Goal: Transaction & Acquisition: Book appointment/travel/reservation

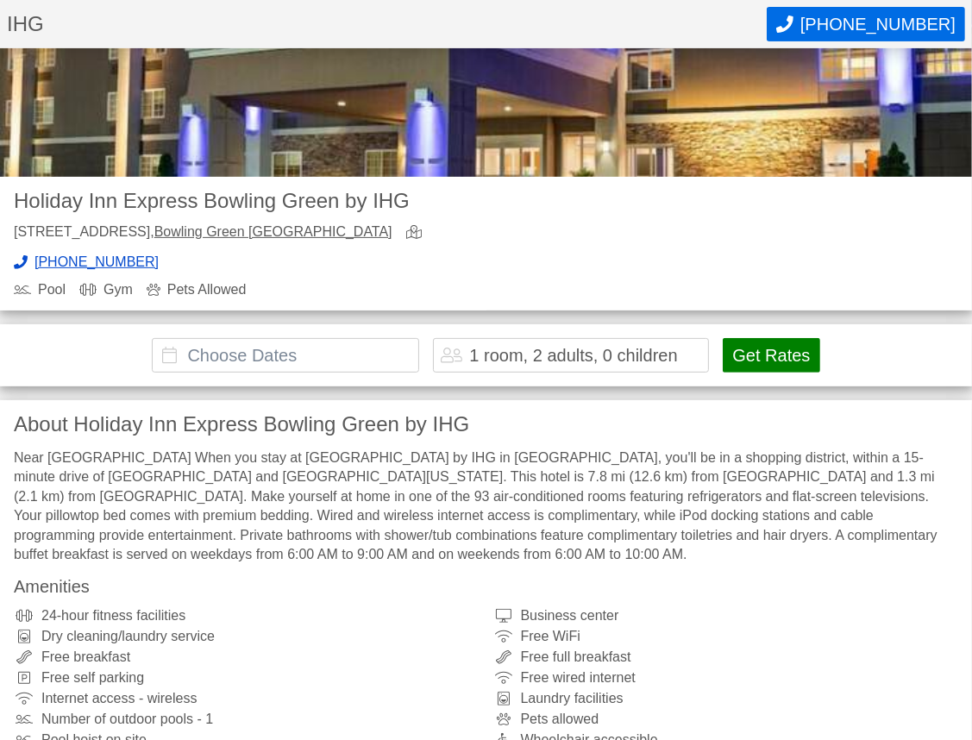
scroll to position [345, 0]
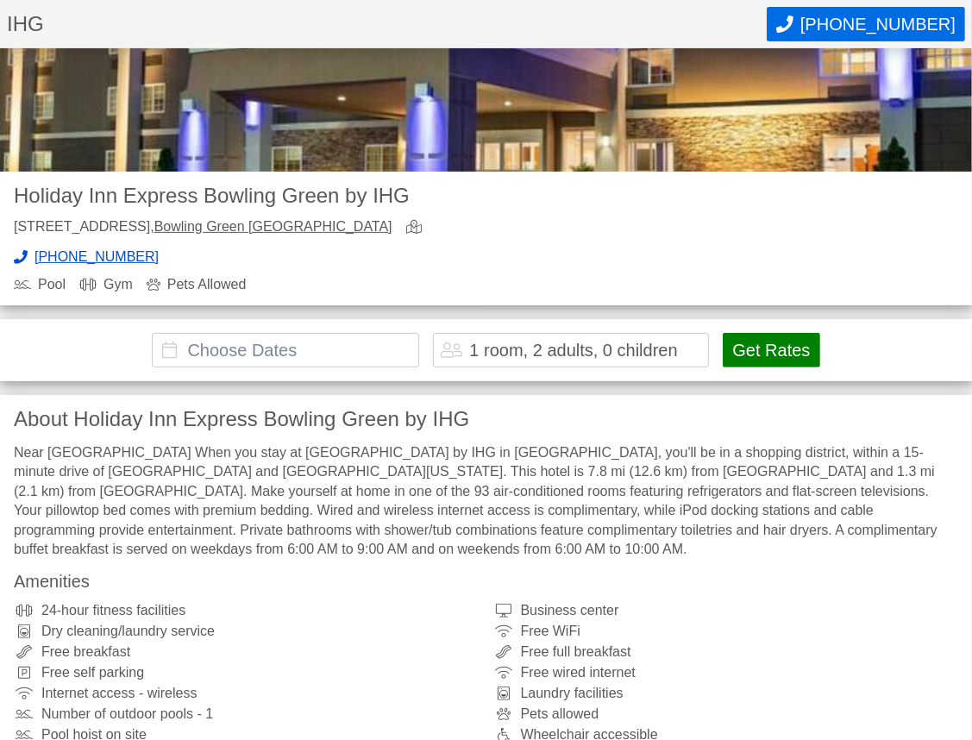
click at [305, 333] on input "text" at bounding box center [285, 350] width 267 height 35
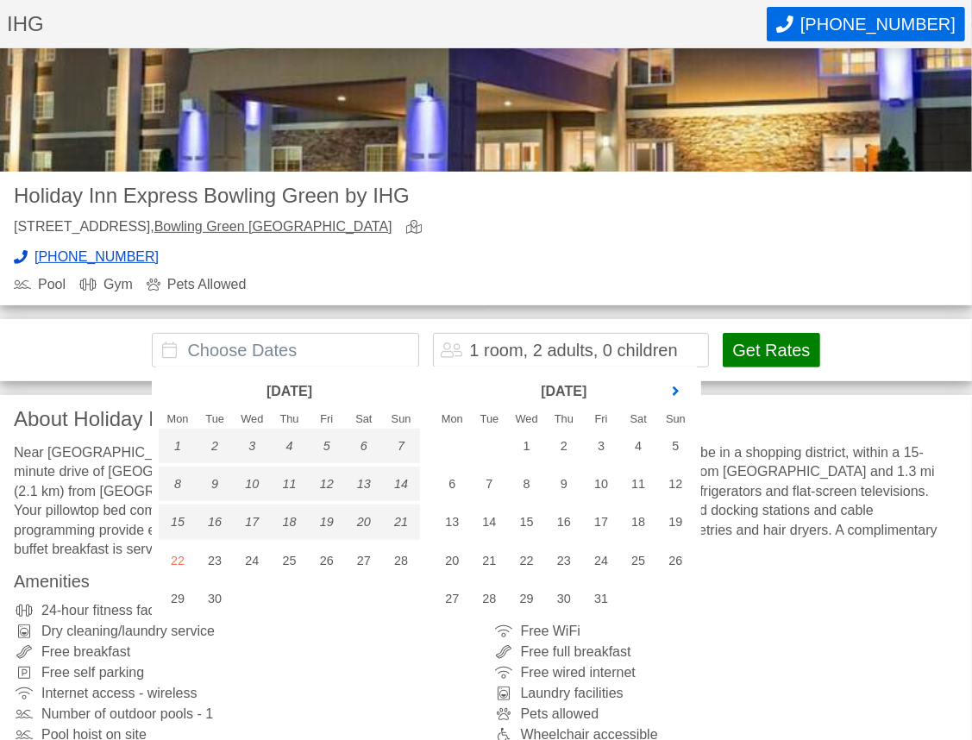
click at [676, 385] on link "next month" at bounding box center [676, 392] width 26 height 26
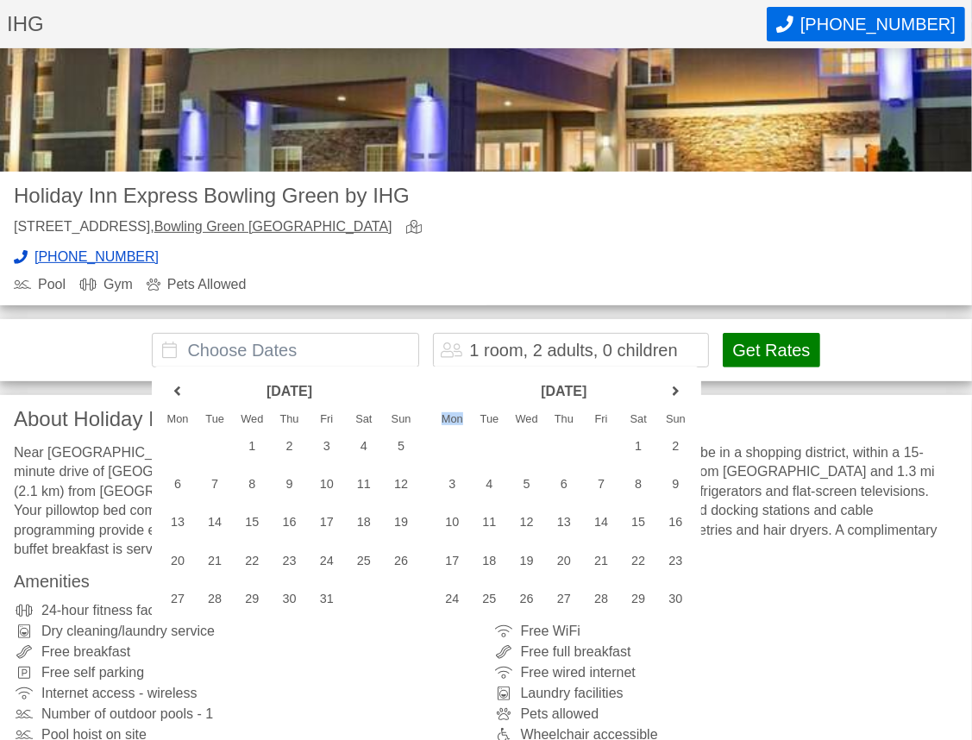
click at [676, 385] on link "next month" at bounding box center [676, 392] width 26 height 26
click at [568, 556] on div "25" at bounding box center [563, 561] width 37 height 35
type input "[DATE] - [DATE]"
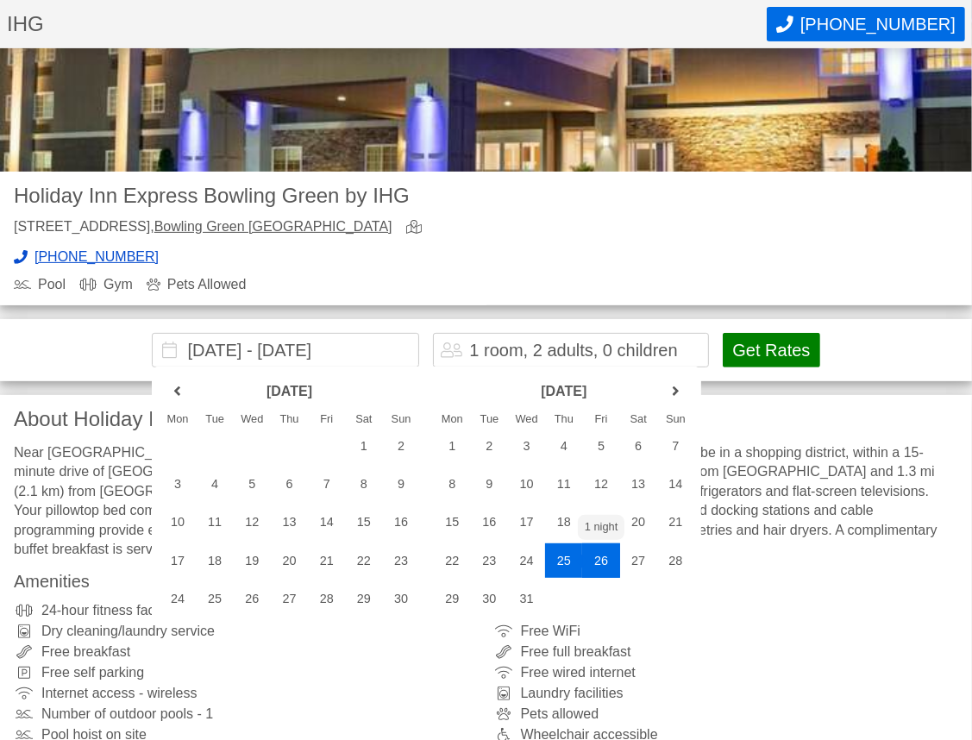
click at [604, 561] on div "26" at bounding box center [600, 561] width 37 height 35
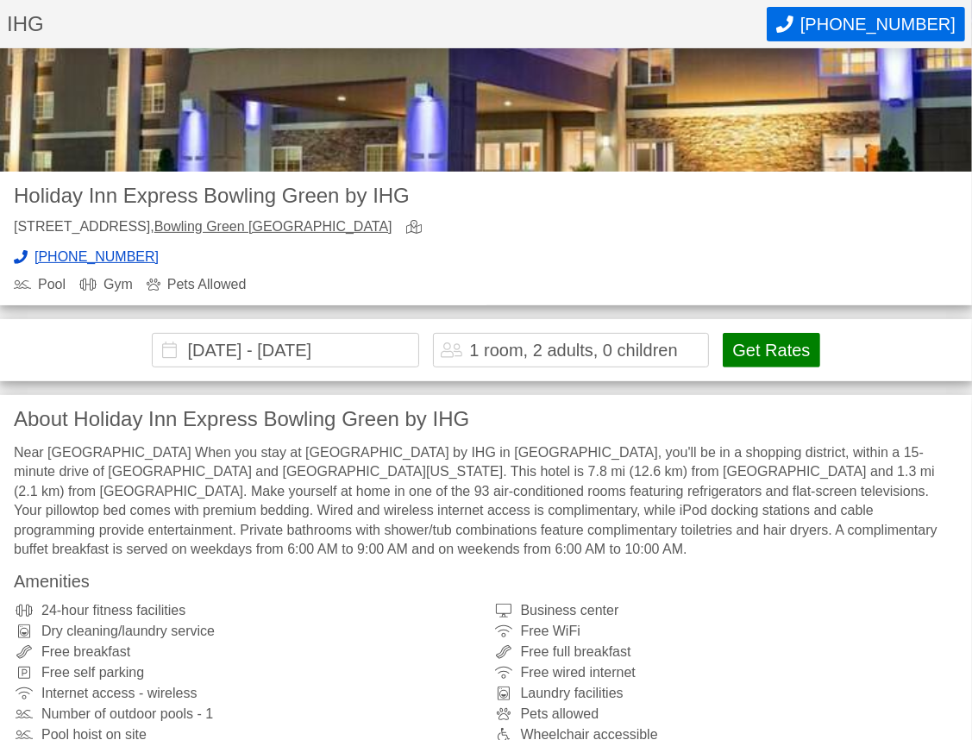
click at [777, 345] on button "Get Rates" at bounding box center [771, 350] width 97 height 35
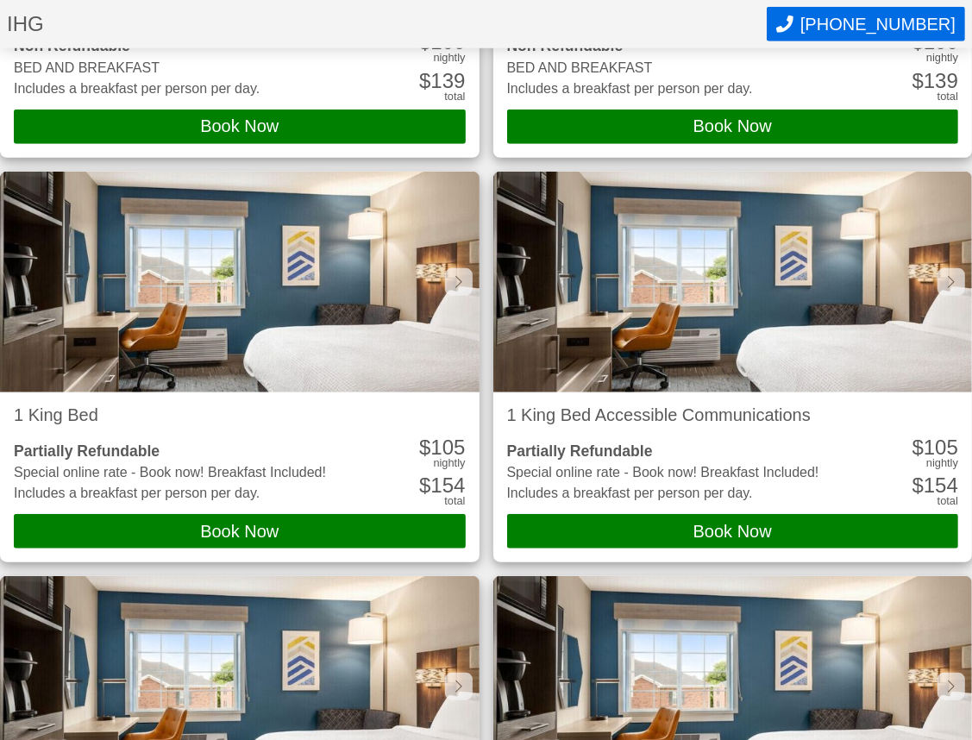
scroll to position [655, 0]
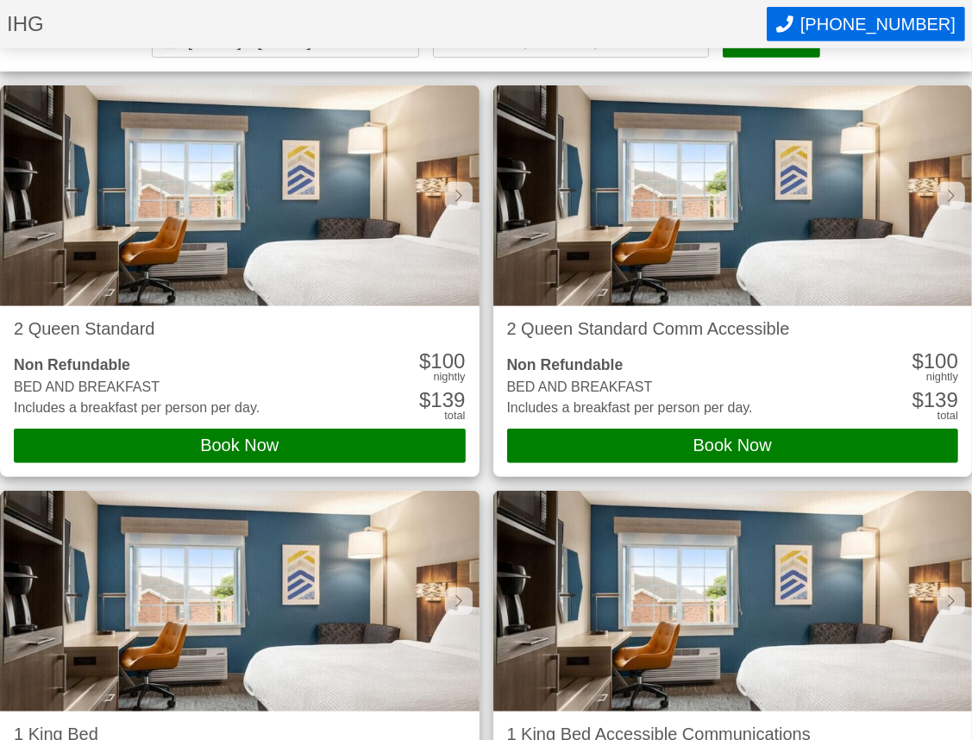
click at [328, 437] on button "Book Now" at bounding box center [240, 446] width 452 height 35
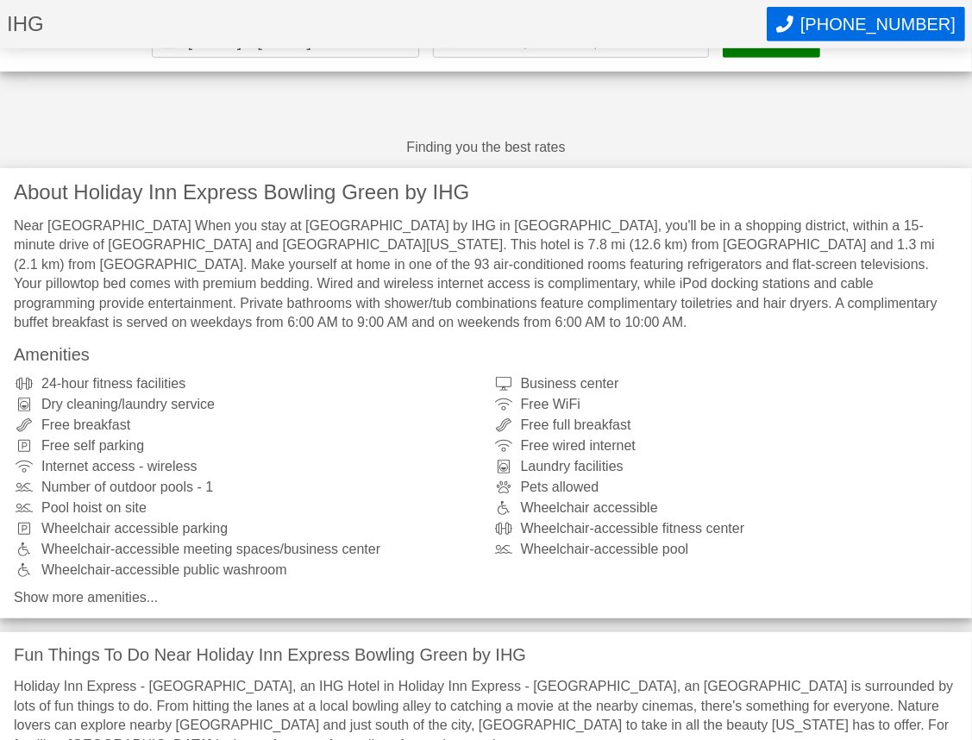
scroll to position [173, 0]
